Goal: Transaction & Acquisition: Purchase product/service

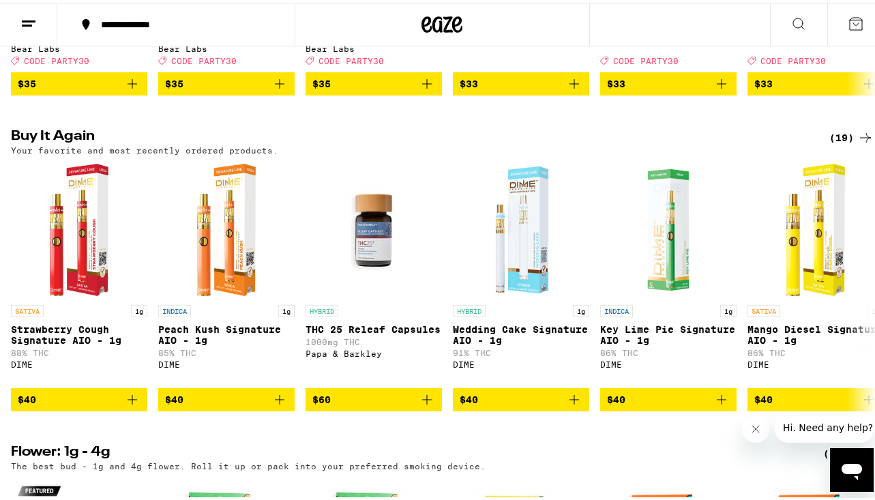
scroll to position [1325, 0]
